Goal: Information Seeking & Learning: Check status

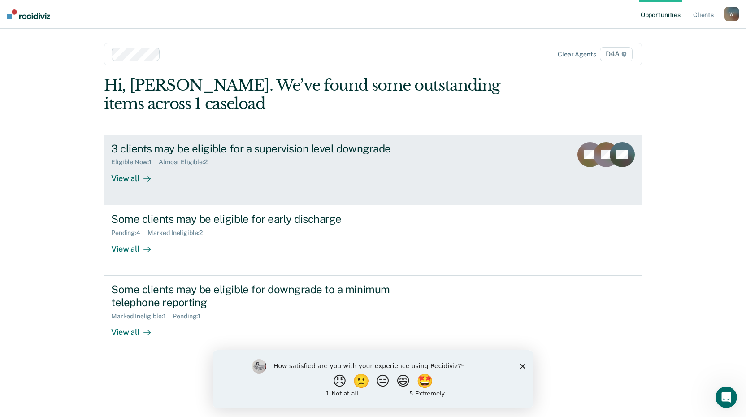
click at [132, 179] on div "View all" at bounding box center [136, 174] width 50 height 17
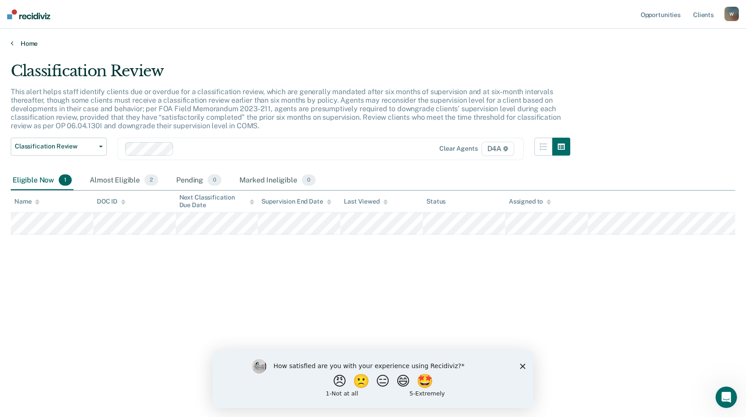
click at [12, 45] on icon at bounding box center [12, 42] width 3 height 7
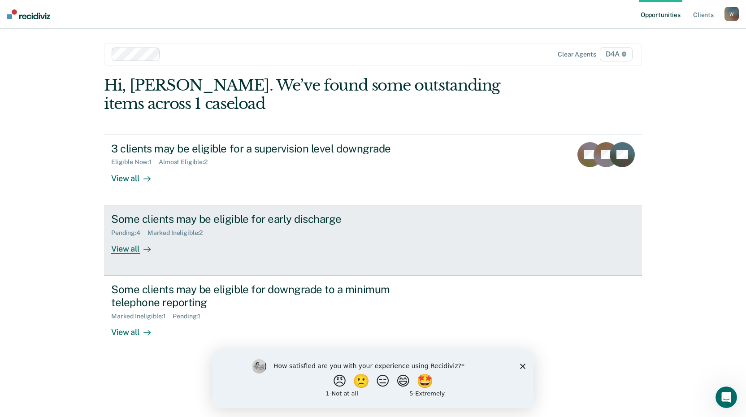
click at [127, 249] on div "View all" at bounding box center [136, 244] width 50 height 17
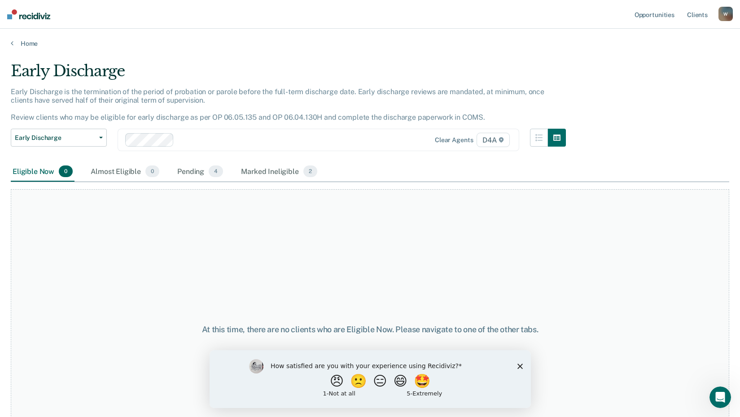
click at [518, 365] on polygon "Close survey" at bounding box center [519, 365] width 5 height 5
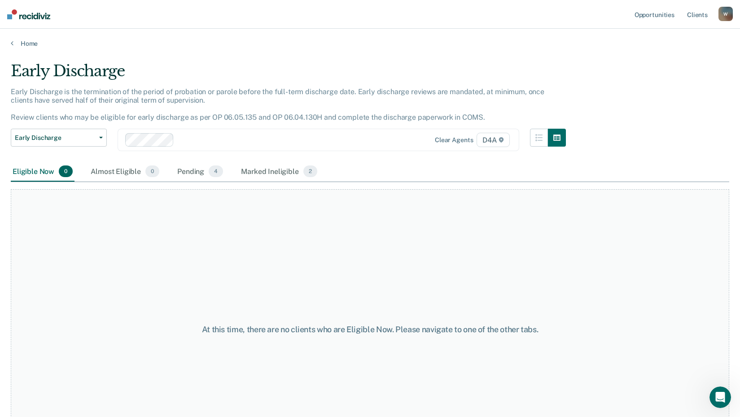
click at [9, 43] on div "Home" at bounding box center [370, 38] width 740 height 19
click at [12, 43] on icon at bounding box center [12, 42] width 3 height 7
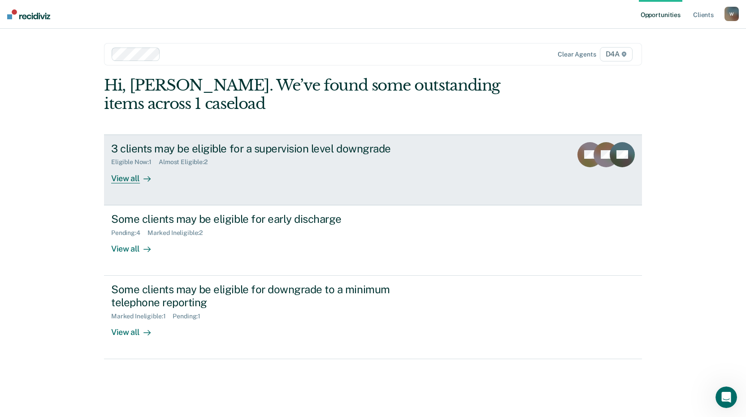
click at [125, 179] on div "View all" at bounding box center [136, 174] width 50 height 17
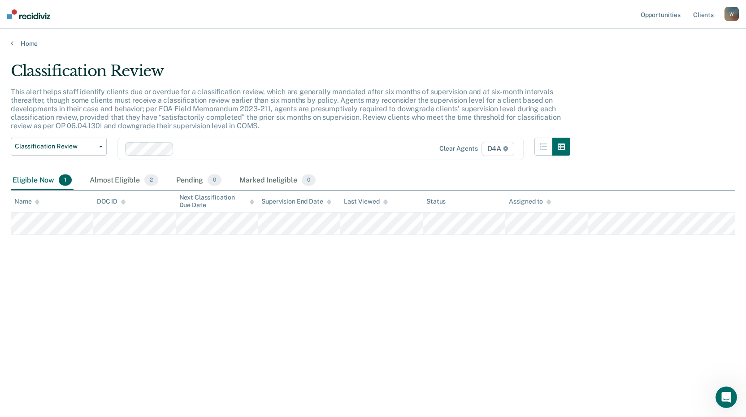
click at [125, 179] on div "Almost Eligible 2" at bounding box center [124, 181] width 72 height 20
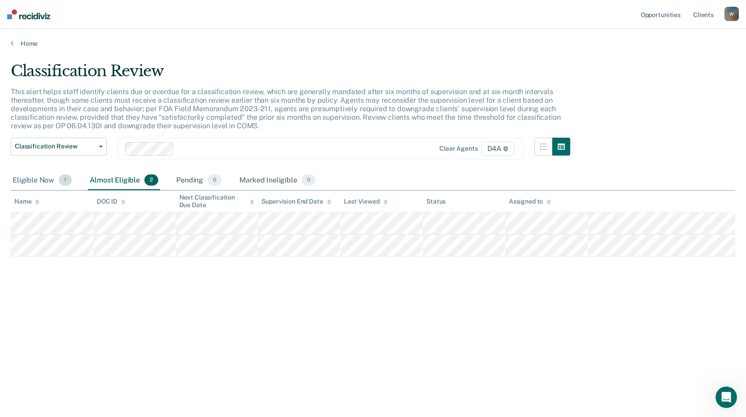
click at [35, 179] on div "Eligible Now 1" at bounding box center [42, 181] width 63 height 20
